Goal: Navigation & Orientation: Find specific page/section

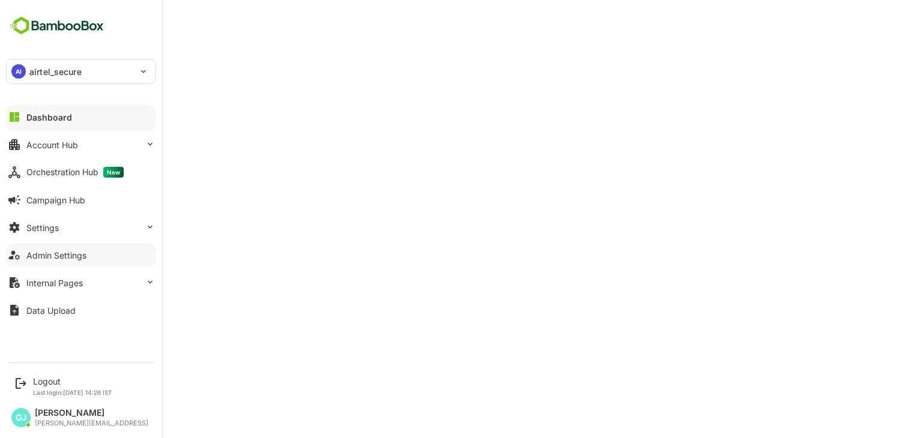
click at [55, 255] on div "Admin Settings" at bounding box center [56, 255] width 60 height 10
click at [58, 219] on button "Settings" at bounding box center [81, 227] width 150 height 24
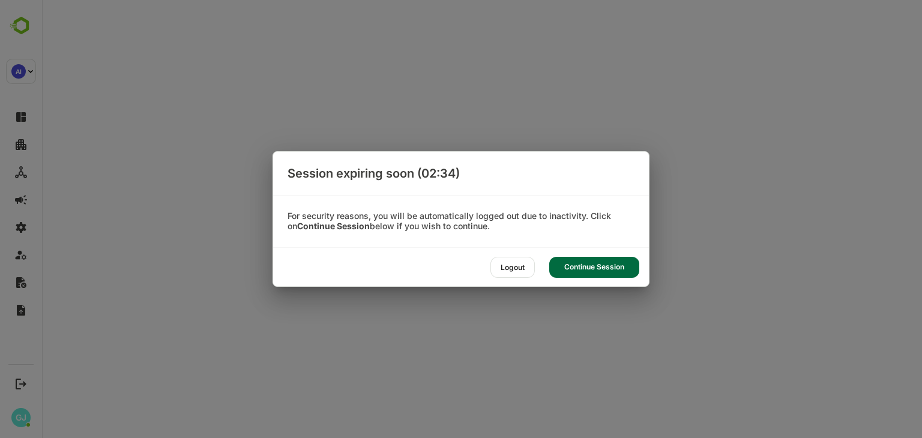
click at [592, 262] on div "Continue Session" at bounding box center [594, 267] width 90 height 21
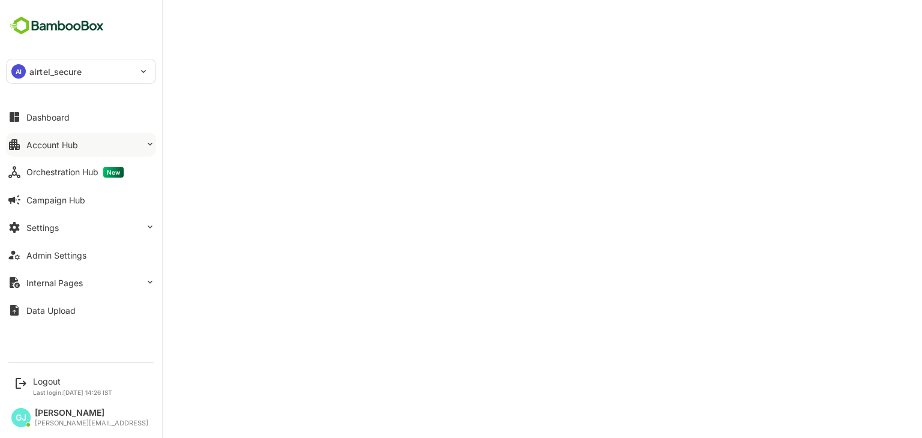
click at [67, 148] on div "Account Hub" at bounding box center [52, 145] width 52 height 10
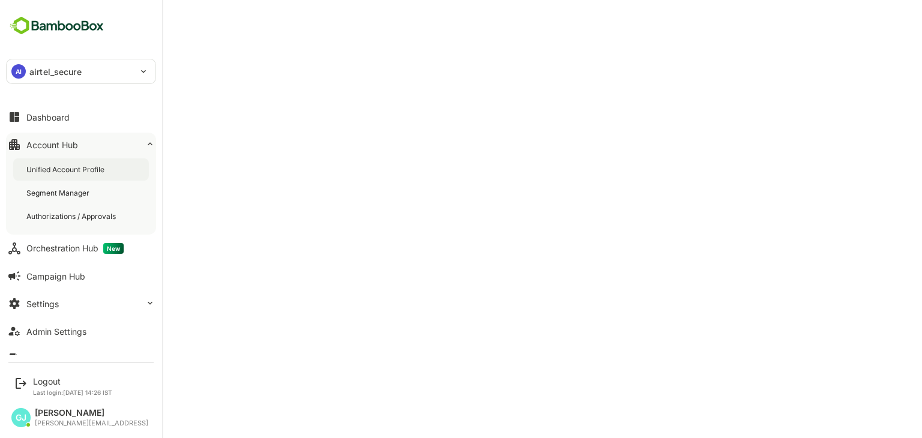
click at [62, 168] on div "Unified Account Profile" at bounding box center [66, 169] width 80 height 10
click at [65, 302] on button "Settings" at bounding box center [81, 304] width 150 height 24
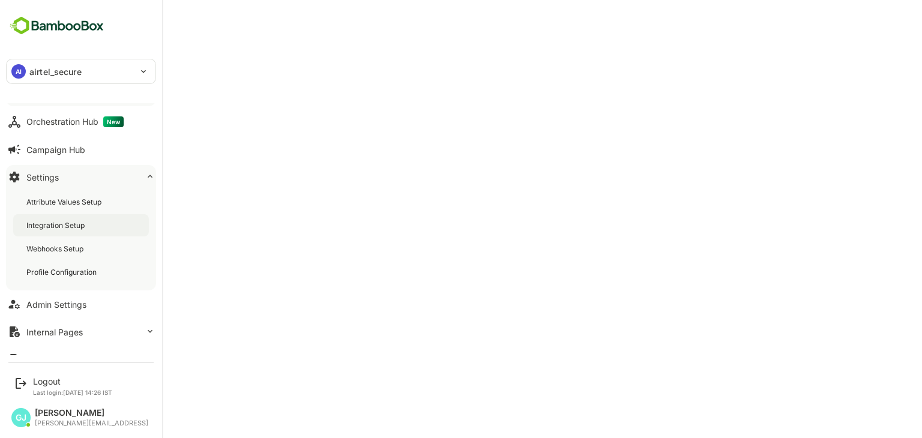
scroll to position [68, 0]
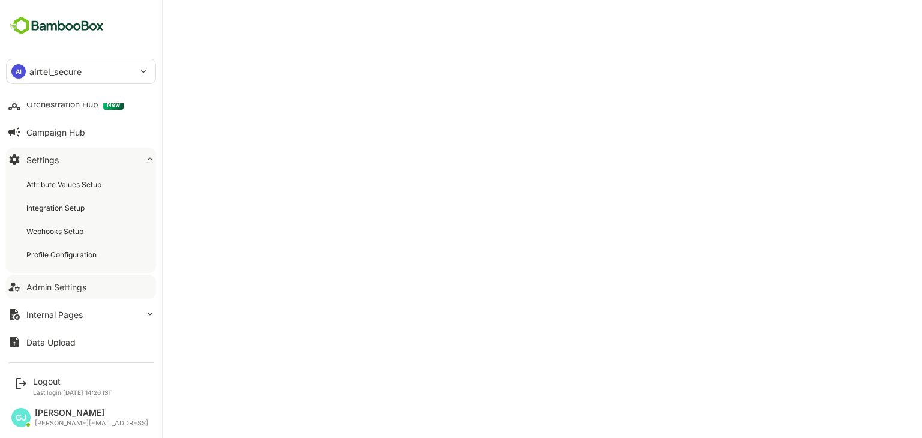
click at [55, 288] on div "Admin Settings" at bounding box center [56, 287] width 60 height 10
